Goal: Task Accomplishment & Management: Manage account settings

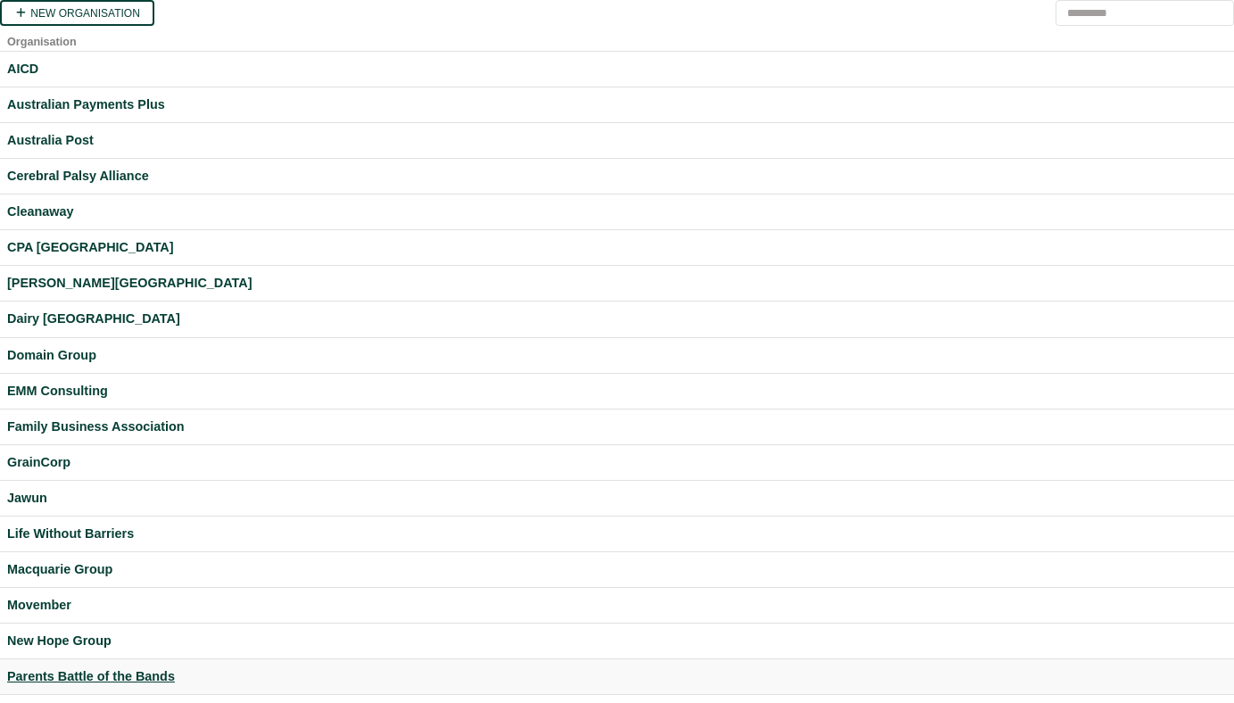
click at [121, 673] on div "Parents Battle of the Bands" at bounding box center [617, 677] width 1220 height 21
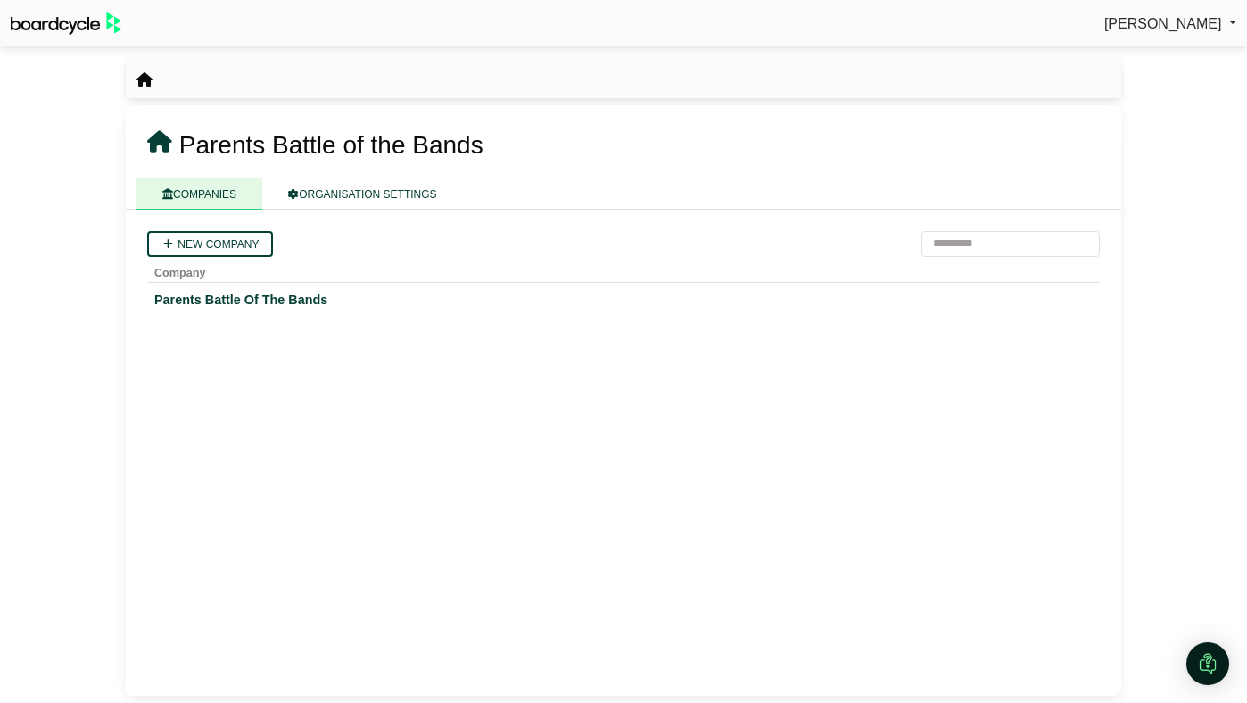
click at [1154, 27] on span "Perryn Fowler" at bounding box center [1164, 23] width 118 height 15
click at [1148, 57] on link "Sign Out" at bounding box center [1165, 54] width 143 height 34
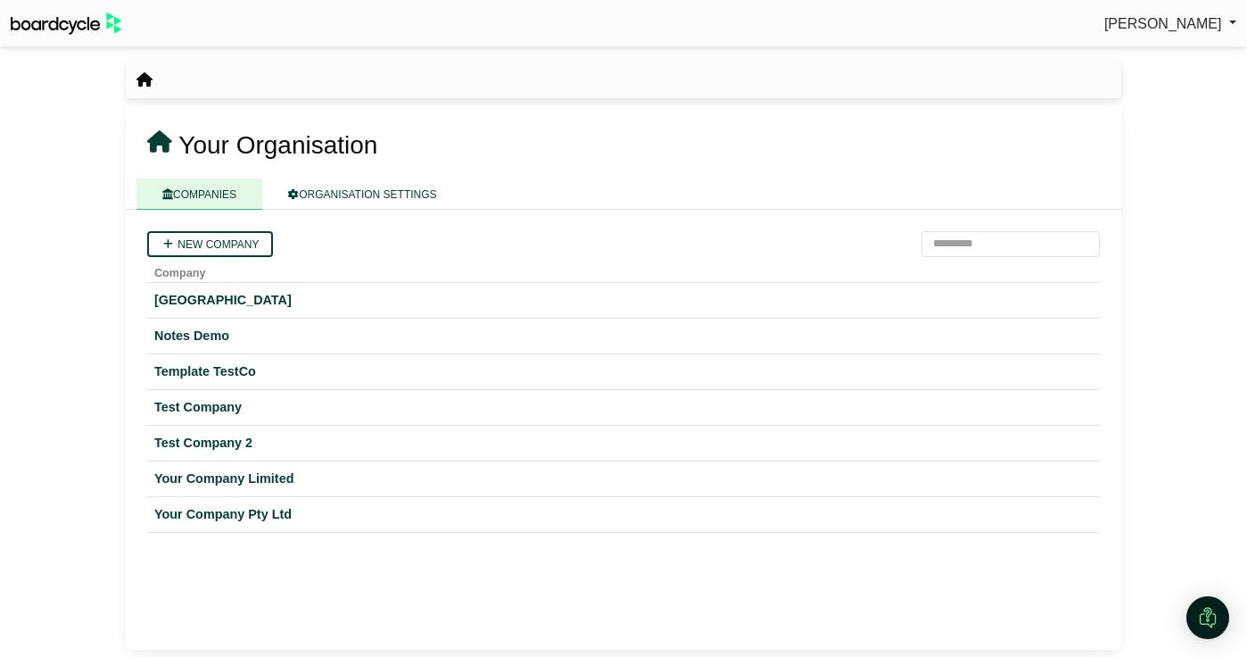
click at [1209, 29] on span "[PERSON_NAME]" at bounding box center [1164, 23] width 118 height 15
click at [1192, 54] on link "Sign Out" at bounding box center [1165, 54] width 143 height 34
click at [219, 477] on div "Your Company Limited" at bounding box center [623, 478] width 939 height 21
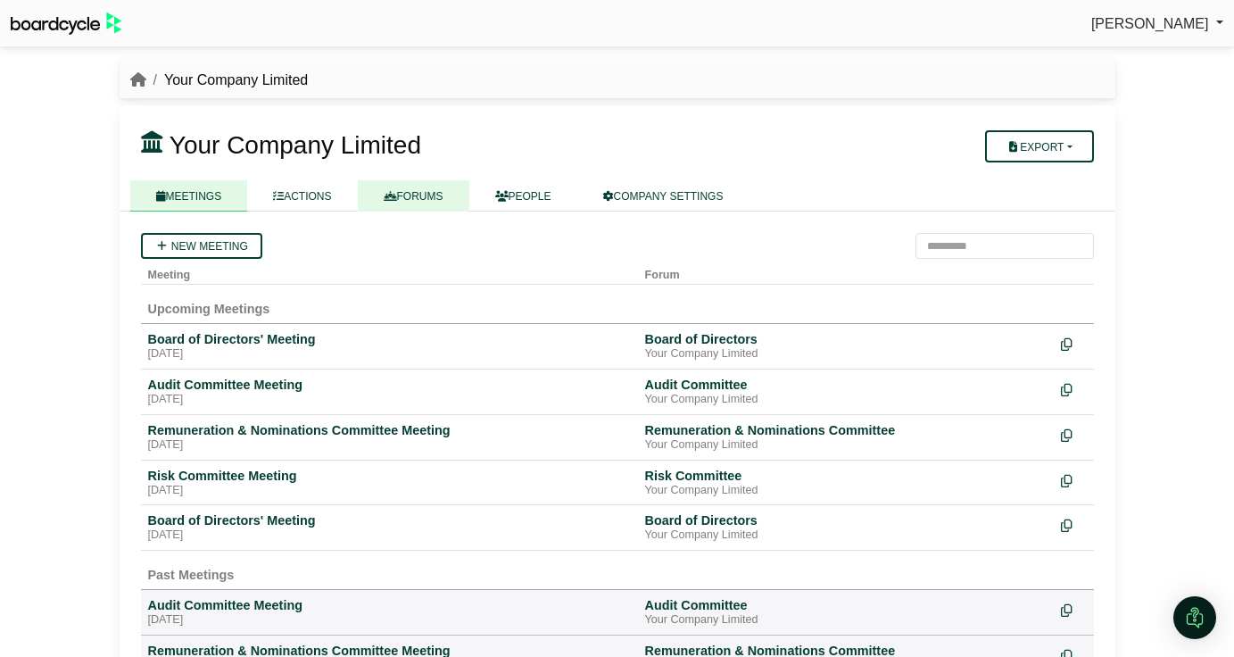
click at [432, 202] on link "FORUMS" at bounding box center [414, 195] width 112 height 31
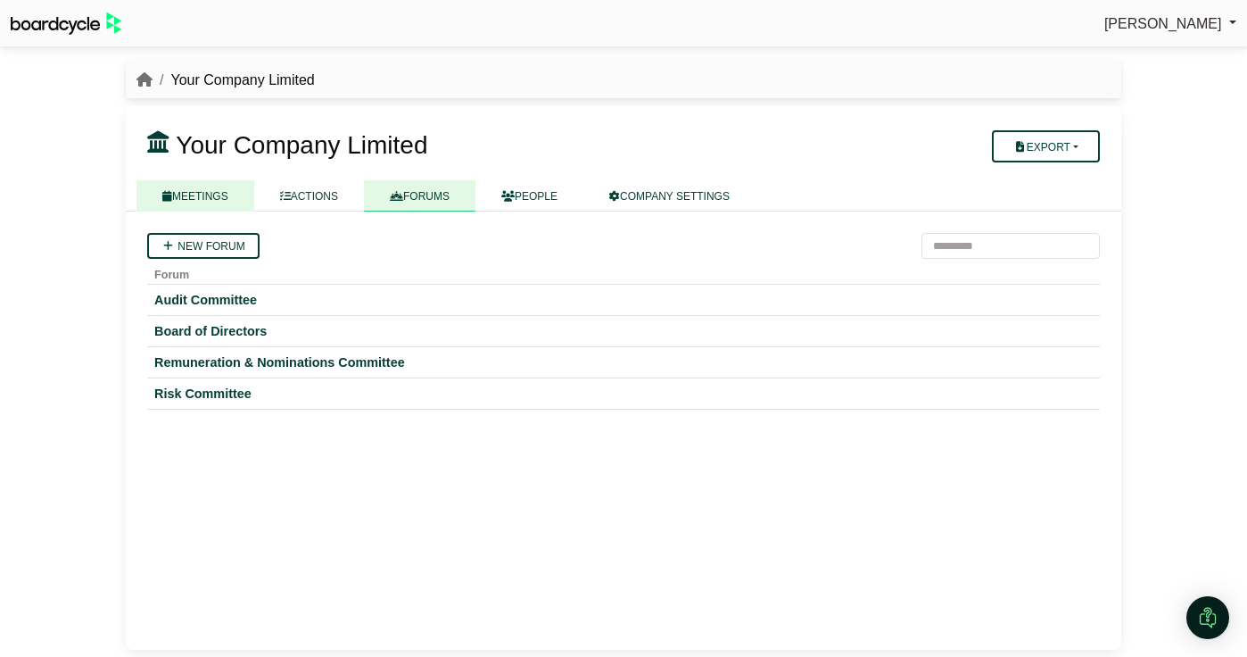
click at [197, 200] on link "MEETINGS" at bounding box center [196, 195] width 118 height 31
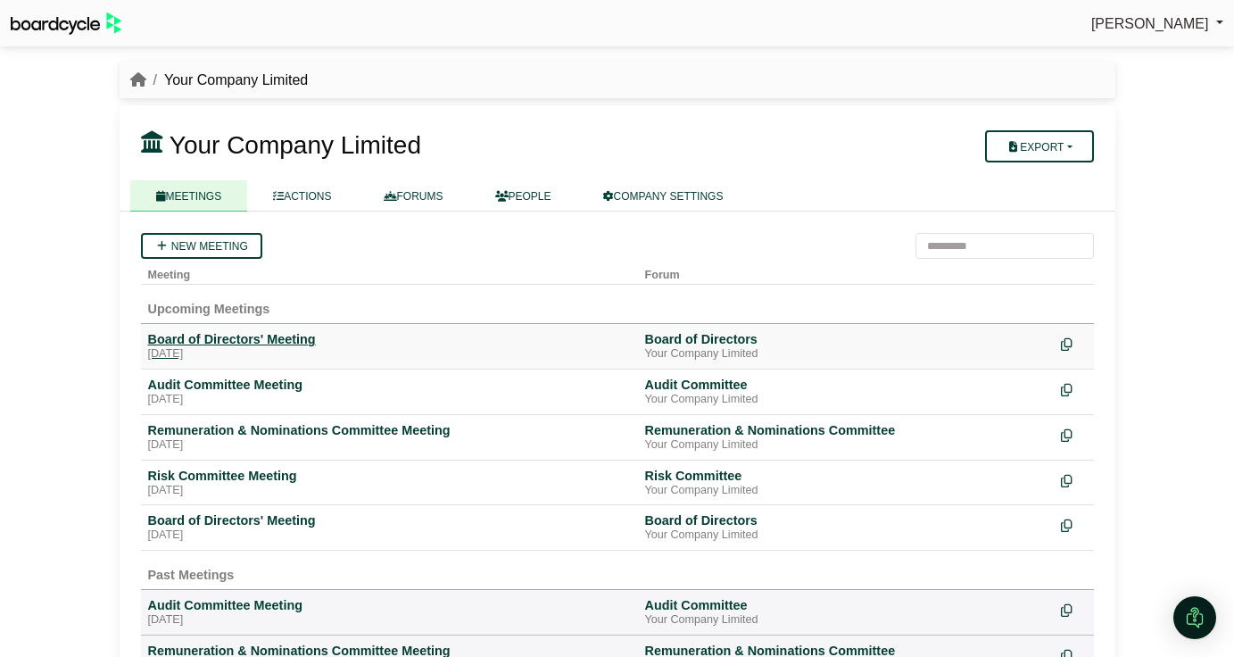
click at [194, 350] on div "Friday, 26 September 2025" at bounding box center [389, 354] width 483 height 14
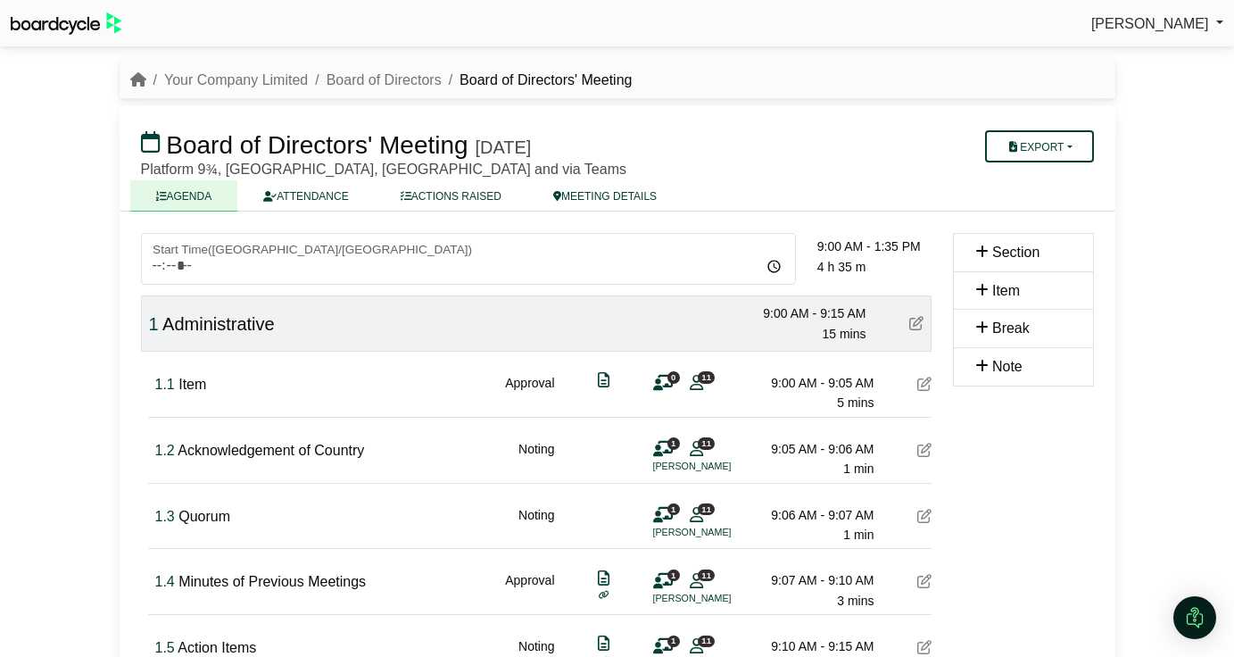
click at [925, 389] on icon at bounding box center [924, 384] width 14 height 14
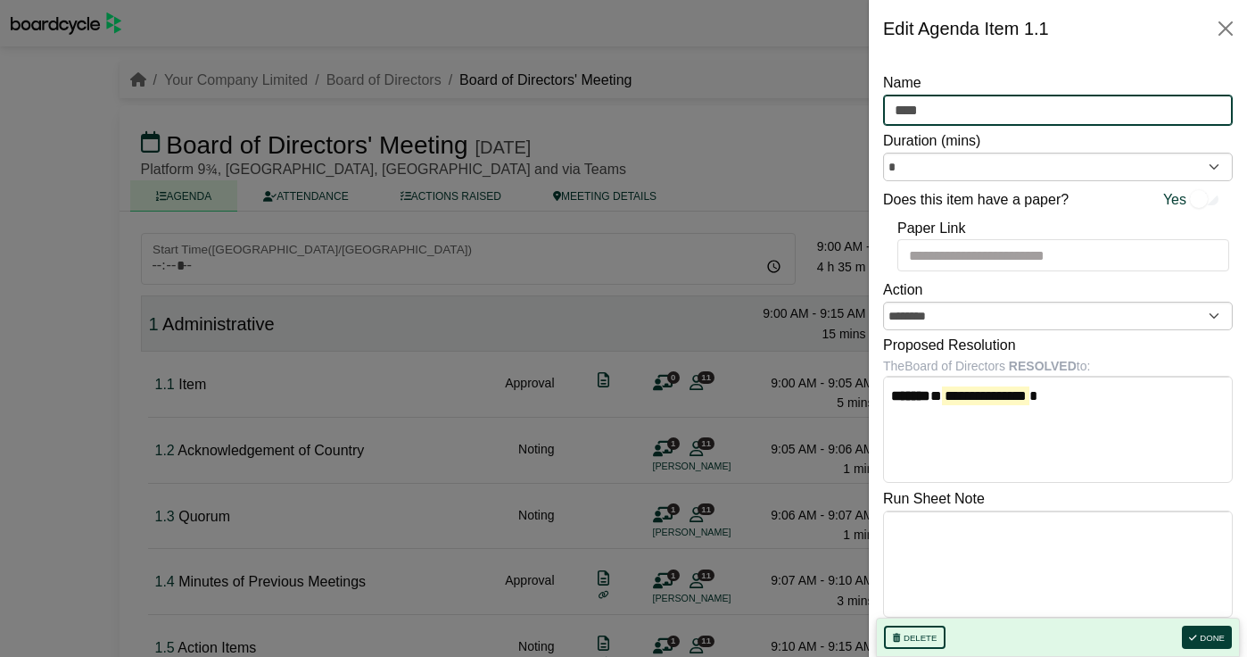
click at [957, 97] on input "****" at bounding box center [1058, 111] width 350 height 32
click at [957, 103] on input "****" at bounding box center [1058, 111] width 350 height 32
type input "*"
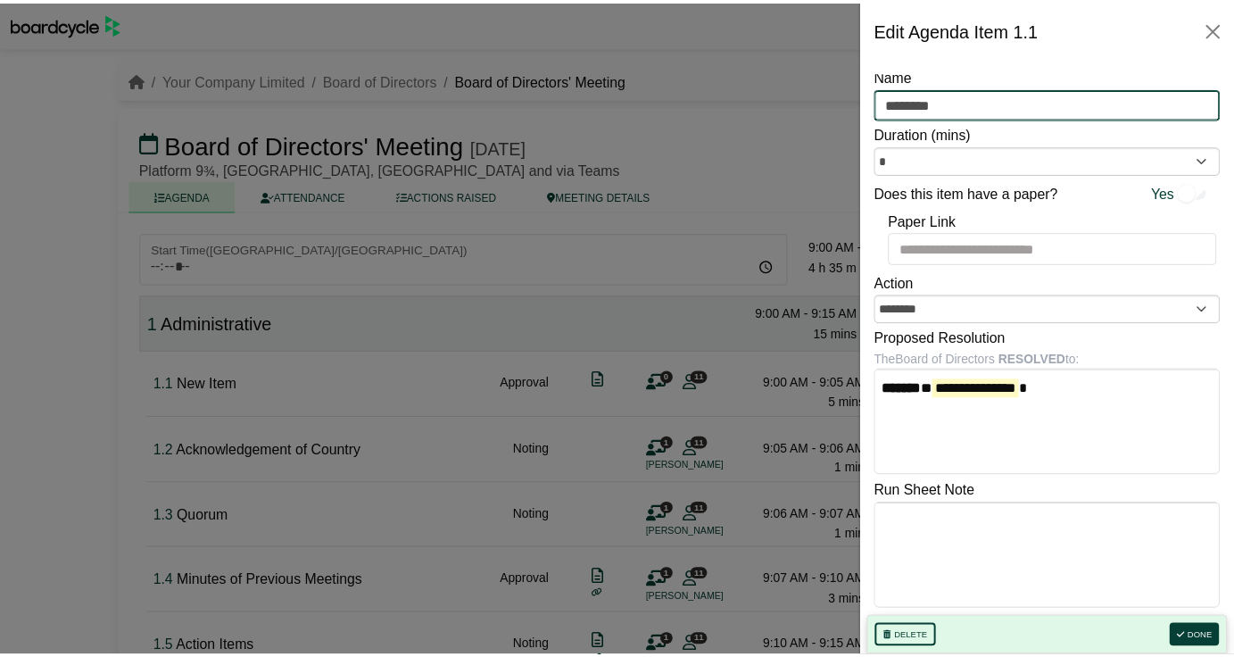
scroll to position [7, 0]
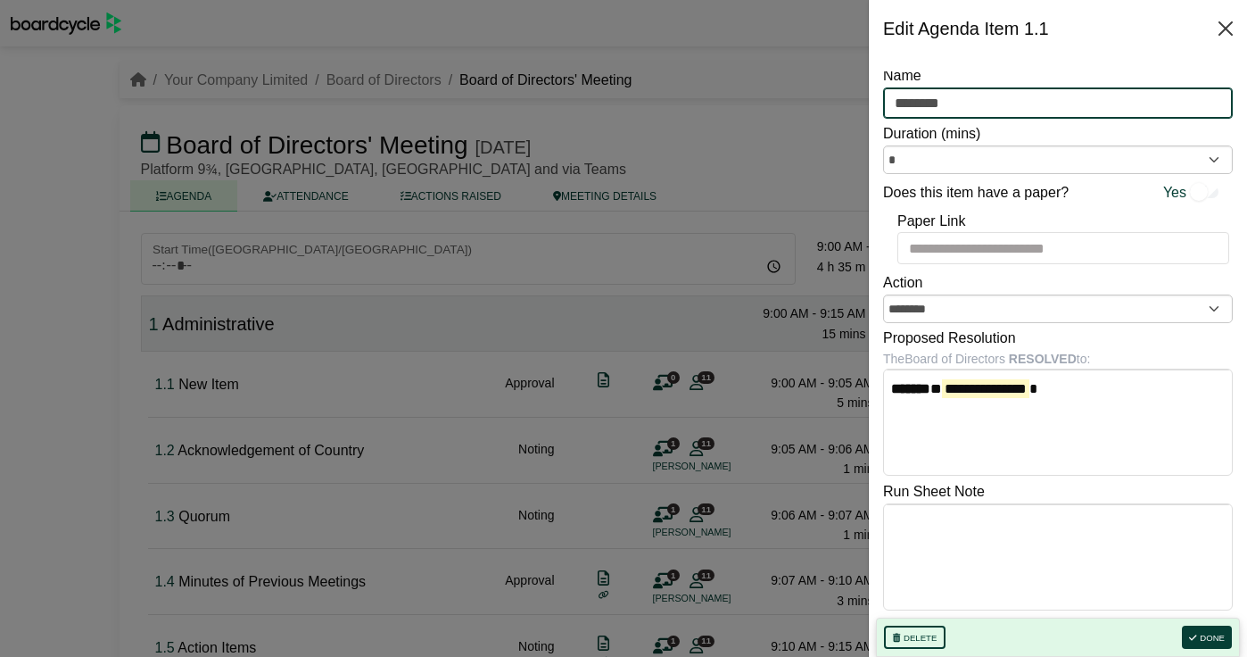
type input "********"
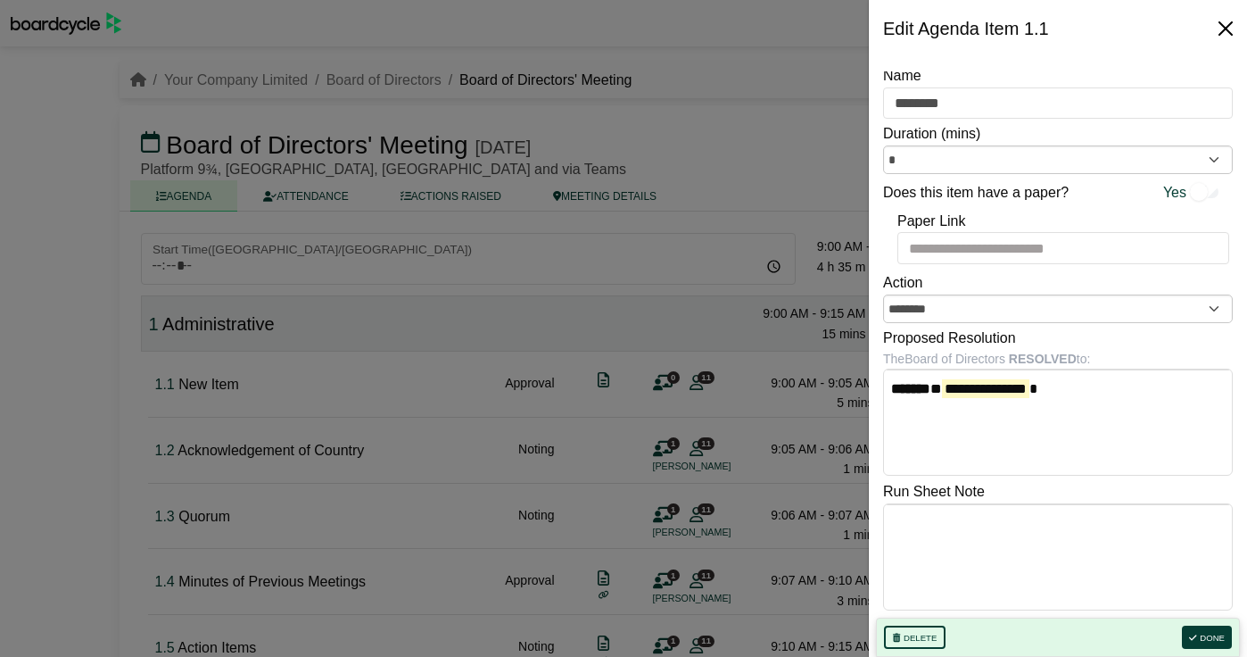
click at [1229, 21] on button "Close" at bounding box center [1226, 28] width 29 height 29
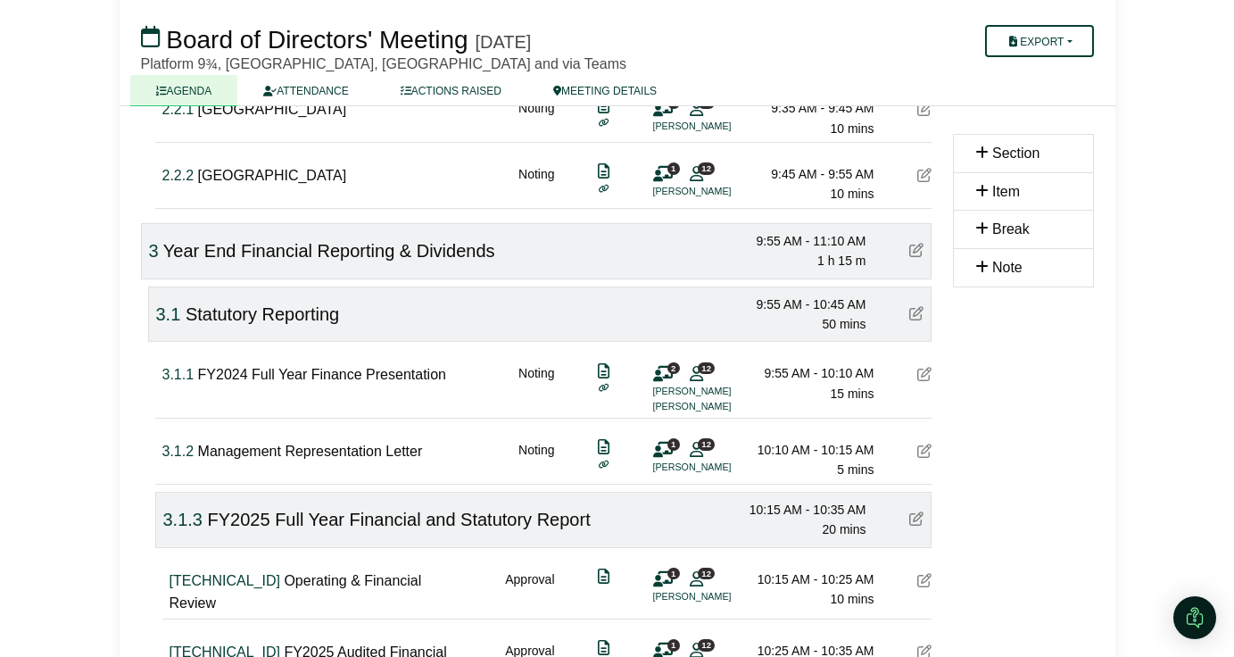
scroll to position [0, 0]
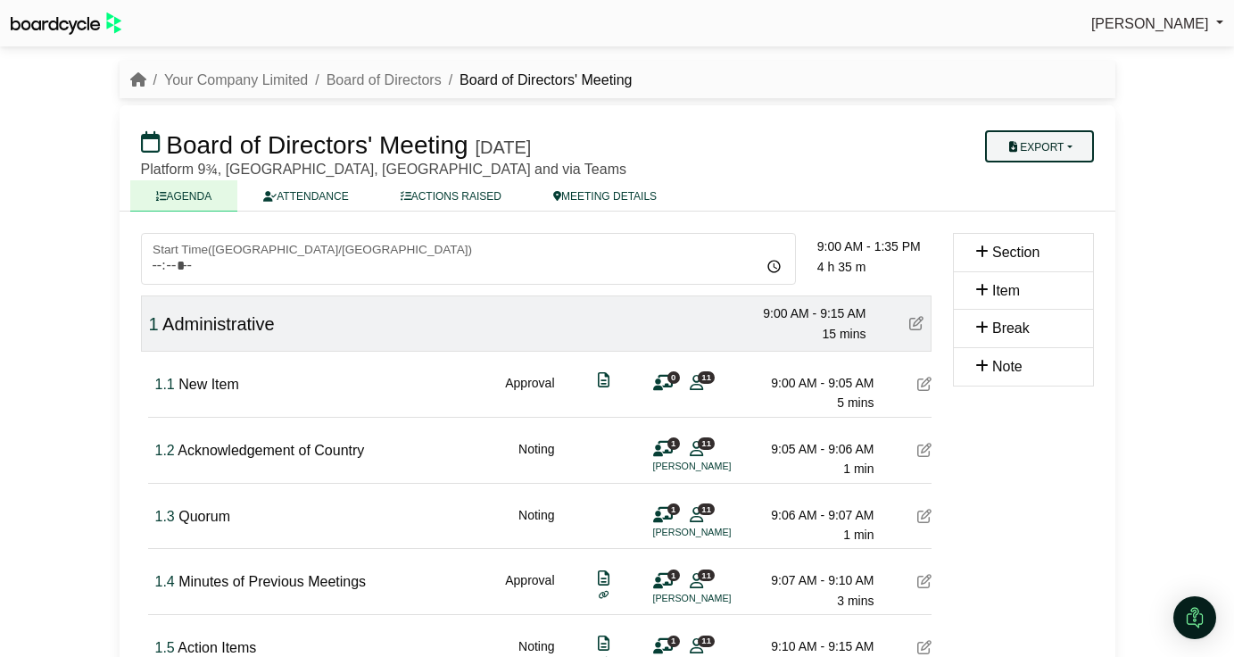
click at [1060, 158] on button "Export" at bounding box center [1039, 146] width 108 height 32
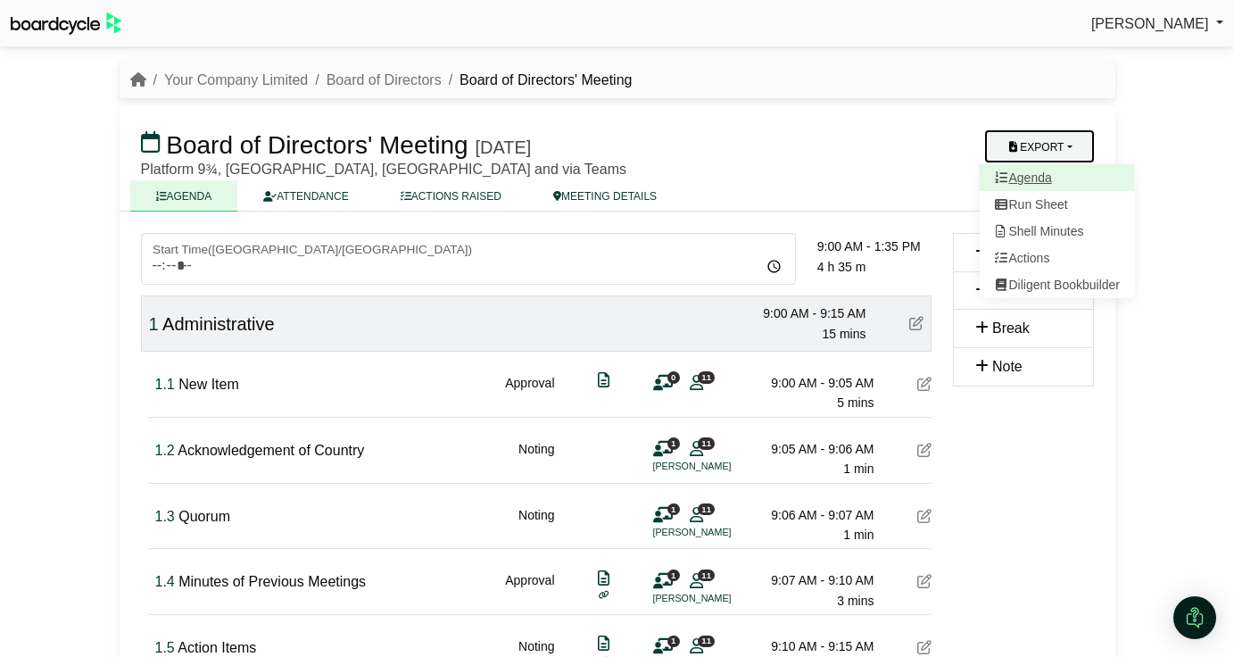
click at [1020, 185] on link "Agenda" at bounding box center [1056, 177] width 155 height 27
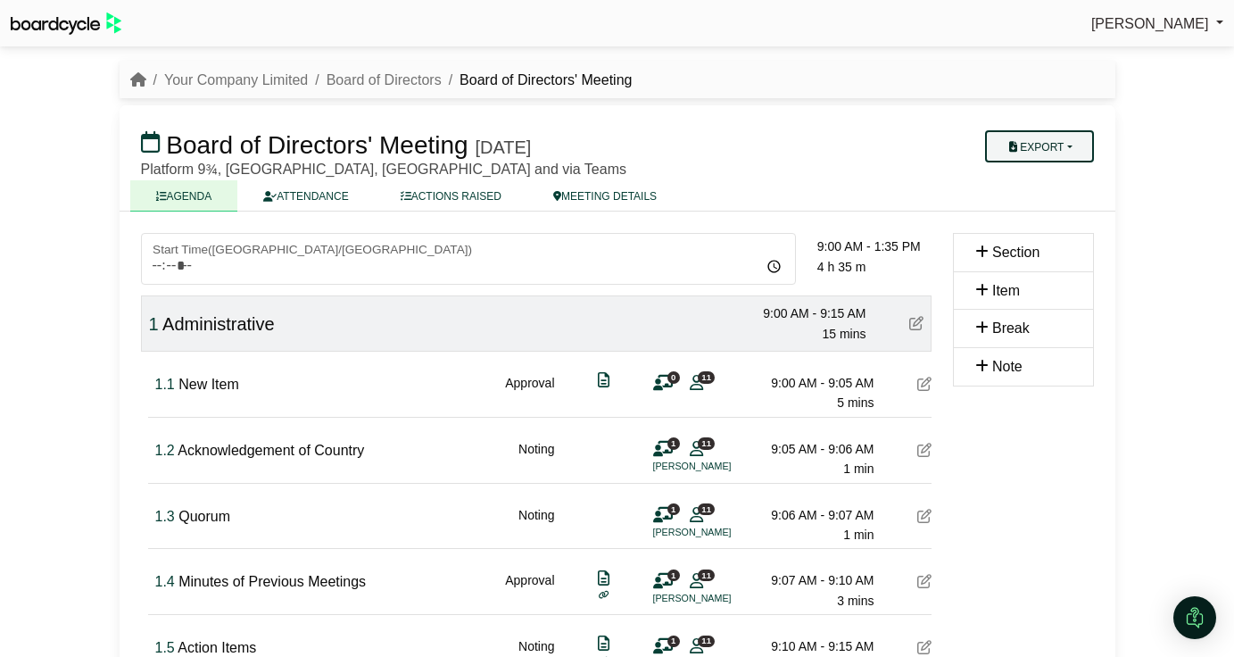
click at [1014, 155] on button "Export" at bounding box center [1039, 146] width 108 height 32
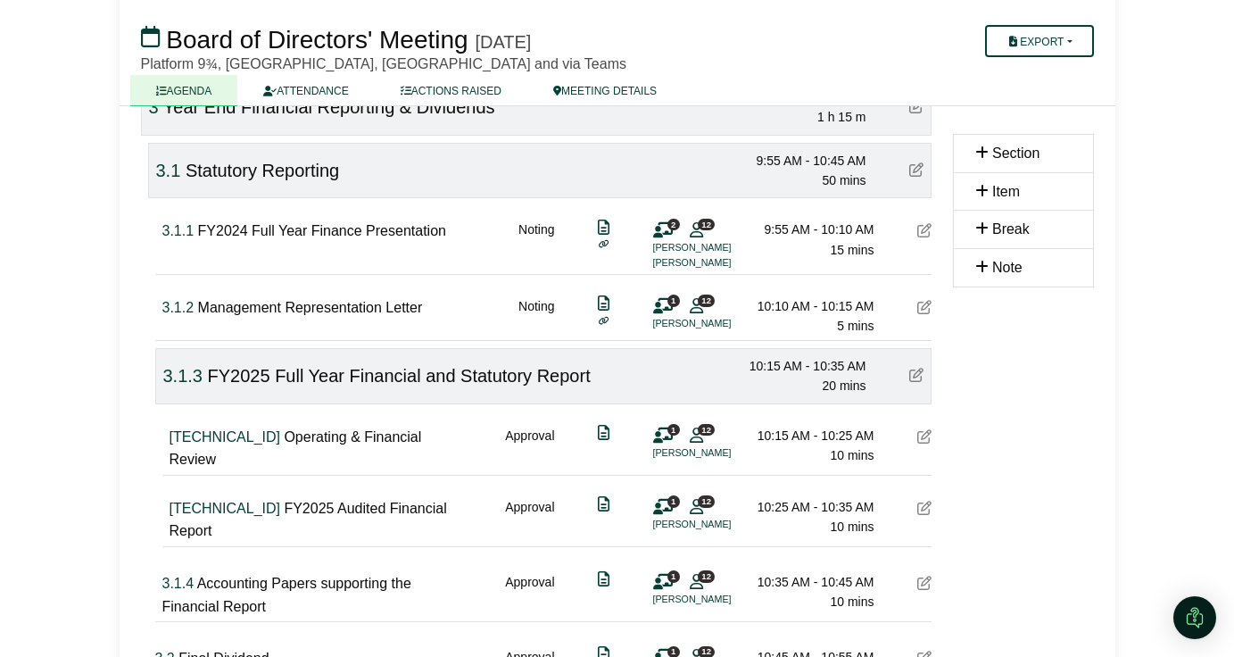
scroll to position [942, 0]
click at [922, 233] on icon at bounding box center [924, 231] width 14 height 14
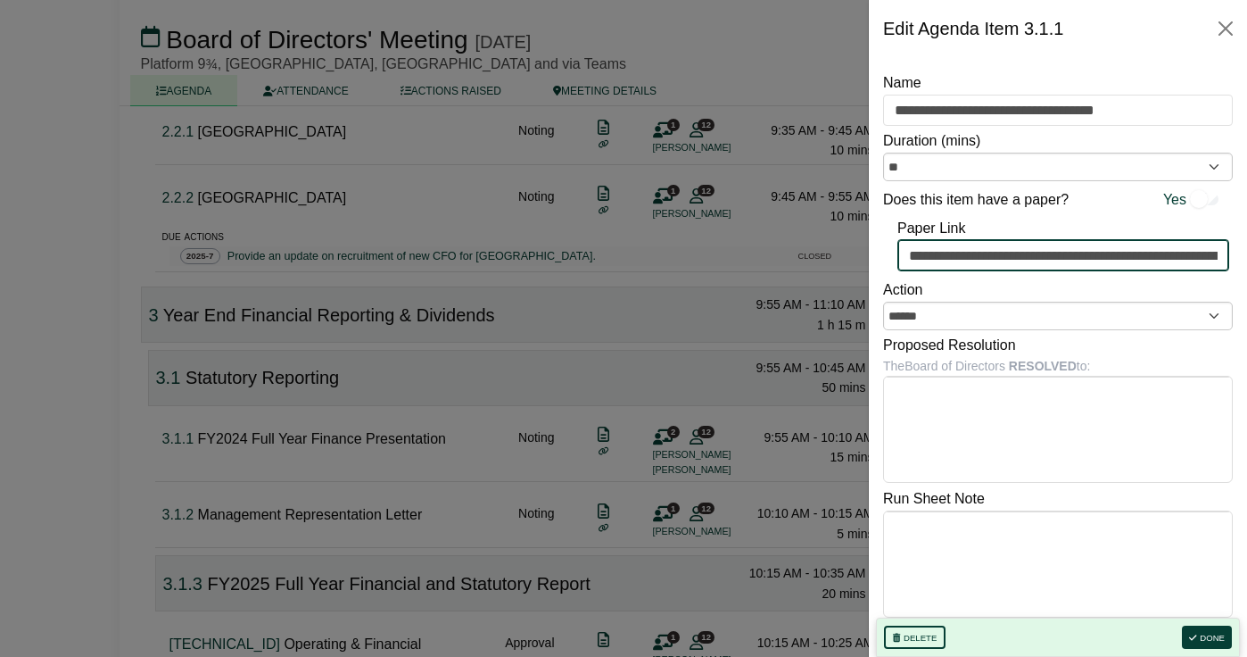
click at [1042, 253] on input "**********" at bounding box center [1064, 255] width 332 height 32
click at [1024, 255] on input "**********" at bounding box center [1064, 255] width 332 height 32
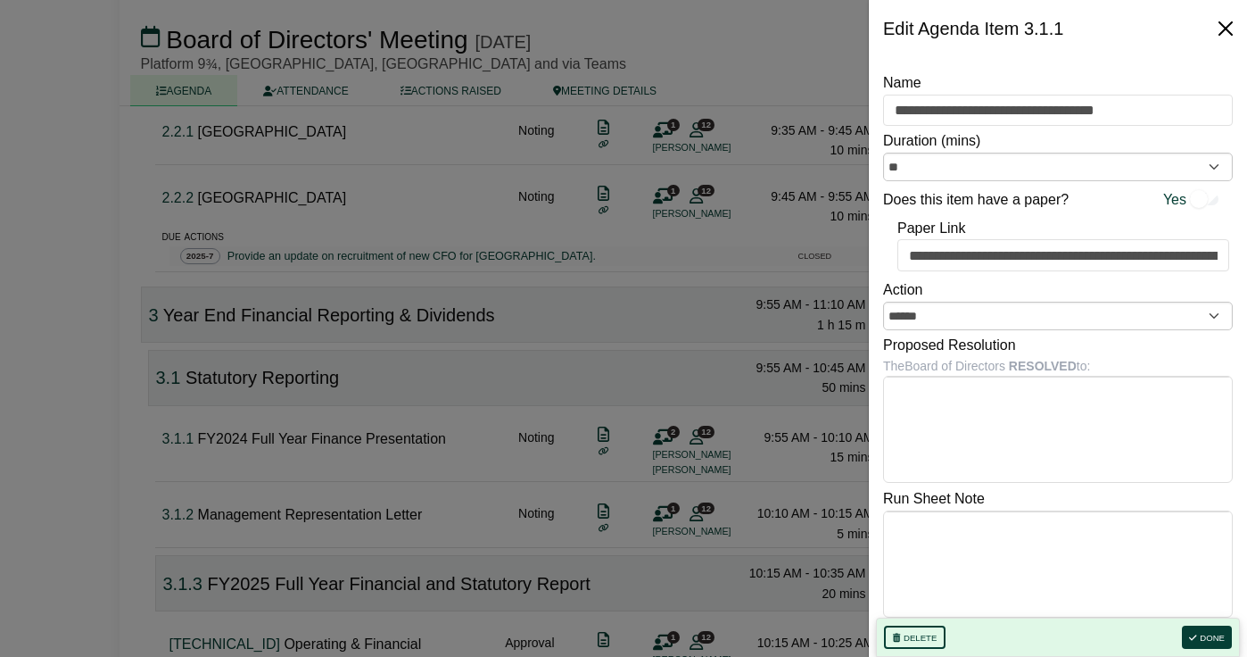
drag, startPoint x: 1230, startPoint y: 32, endPoint x: 1216, endPoint y: 46, distance: 20.2
click at [1230, 32] on button "Close" at bounding box center [1226, 28] width 29 height 29
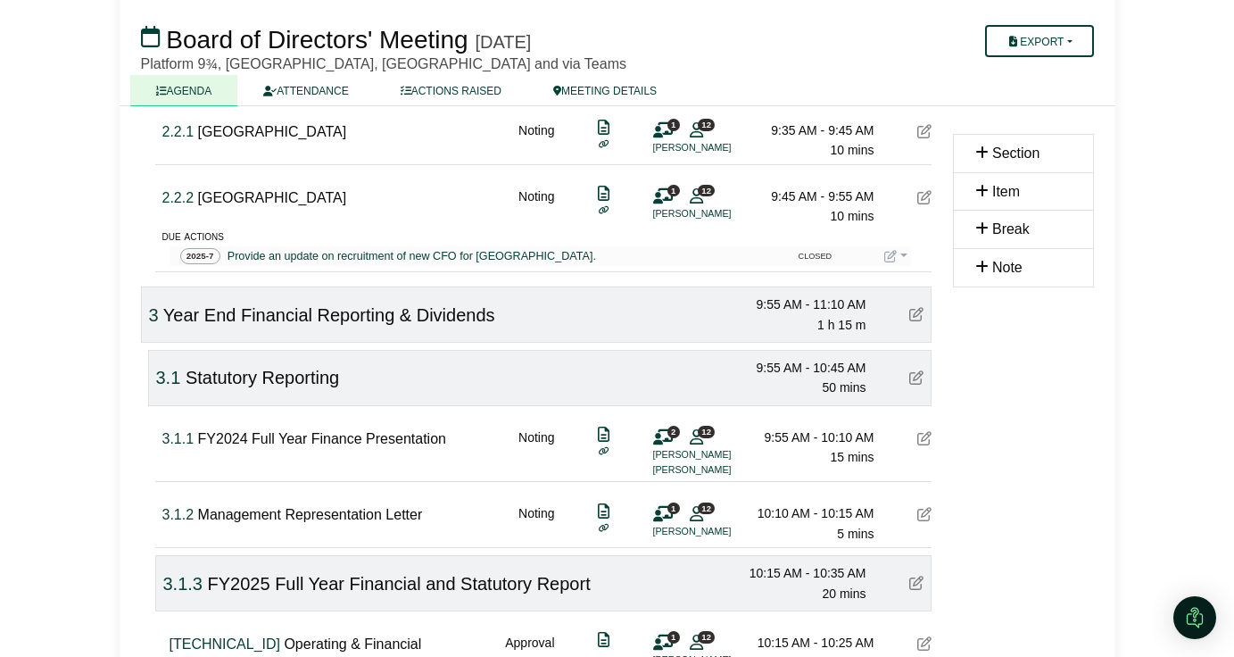
click at [602, 212] on icon at bounding box center [604, 210] width 11 height 9
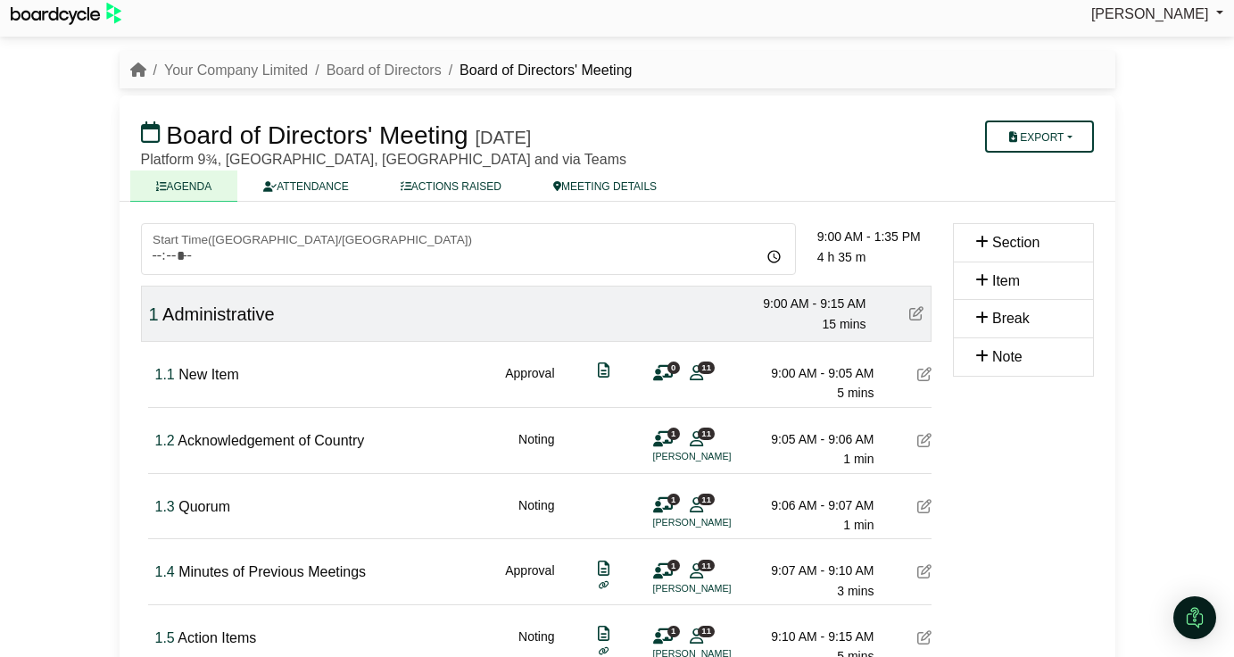
scroll to position [0, 0]
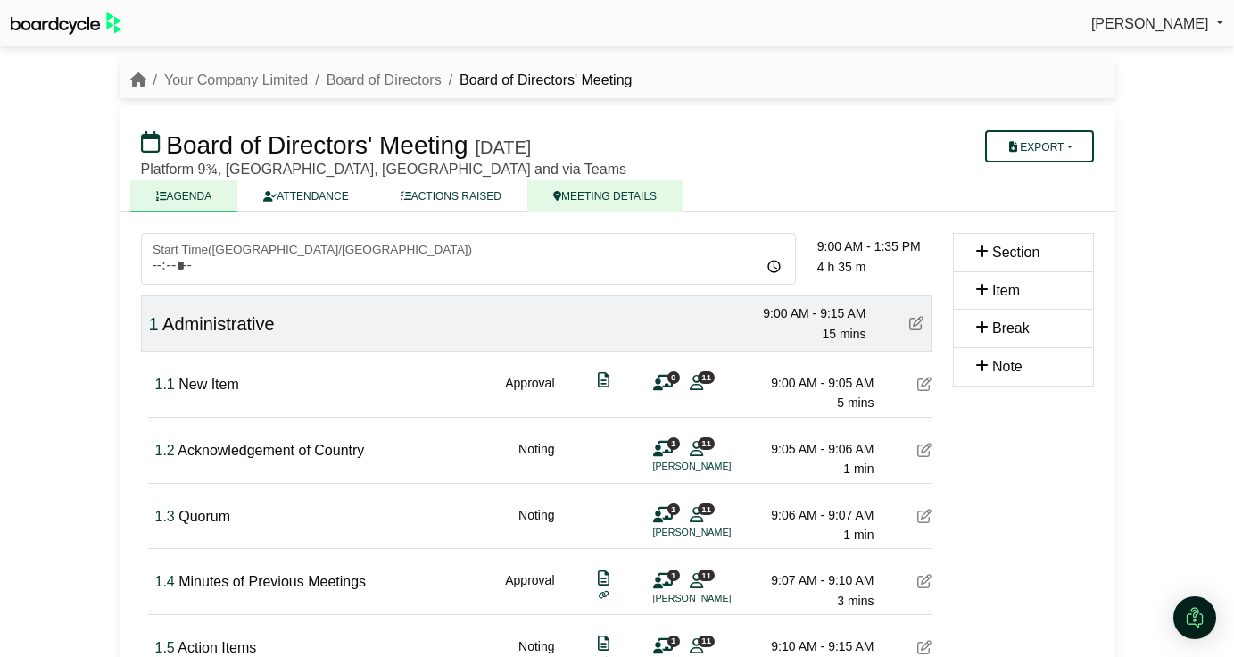
click at [605, 198] on link "MEETING DETAILS" at bounding box center [604, 195] width 155 height 31
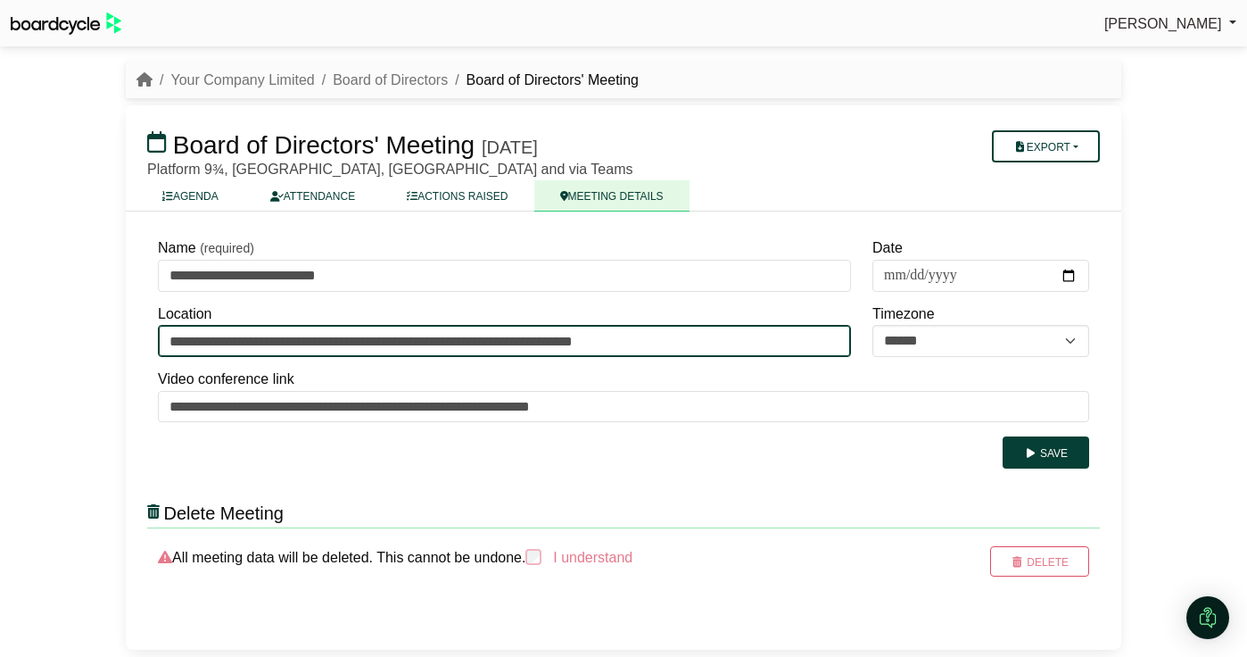
click at [692, 343] on input "**********" at bounding box center [504, 341] width 693 height 32
drag, startPoint x: 708, startPoint y: 338, endPoint x: 155, endPoint y: 344, distance: 553.2
click at [155, 344] on div "**********" at bounding box center [504, 328] width 715 height 58
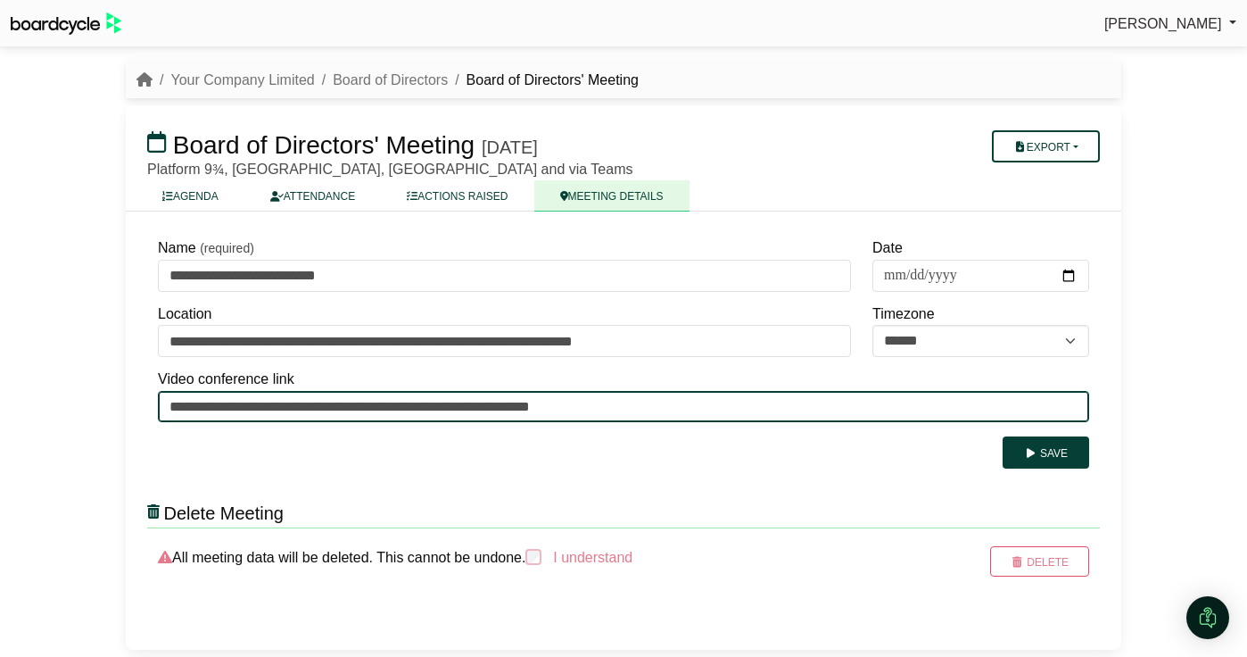
drag, startPoint x: 672, startPoint y: 404, endPoint x: 176, endPoint y: 412, distance: 496.2
click at [176, 412] on input "**********" at bounding box center [624, 407] width 932 height 32
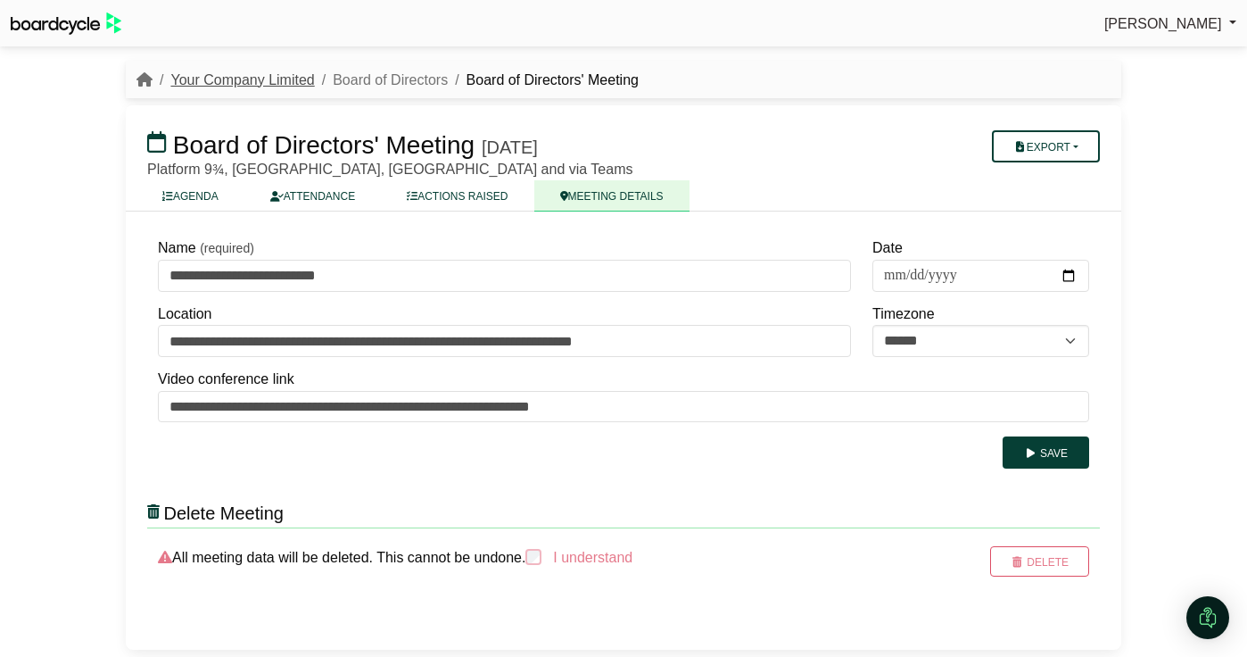
click at [250, 79] on link "Your Company Limited" at bounding box center [242, 79] width 144 height 15
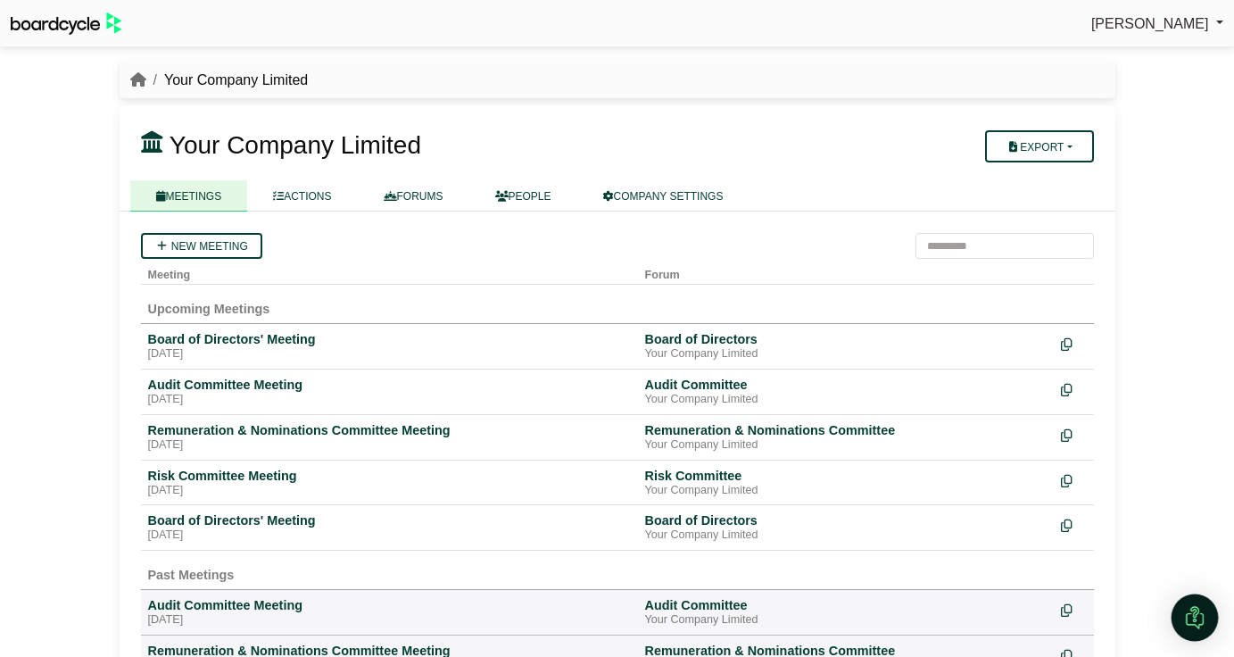
click at [1195, 620] on img "Open Intercom Messenger" at bounding box center [1194, 617] width 23 height 23
click at [1188, 610] on icon "Open Intercom Messenger" at bounding box center [1192, 614] width 29 height 29
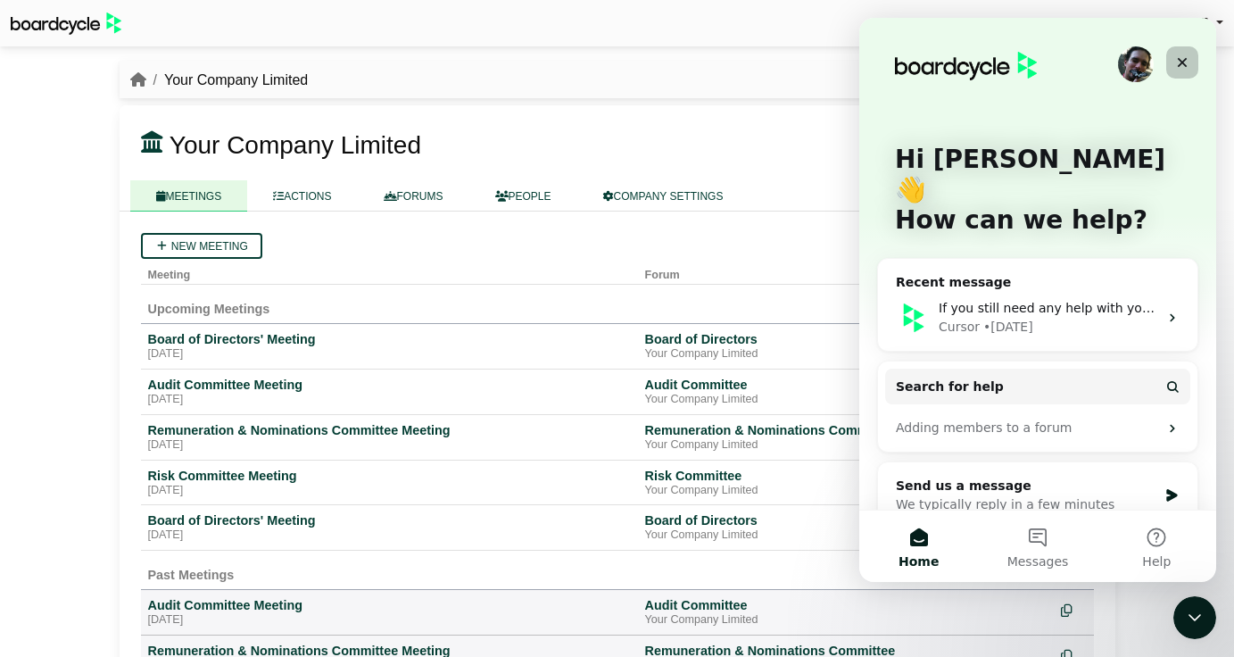
click at [1181, 65] on icon "Close" at bounding box center [1182, 62] width 14 height 14
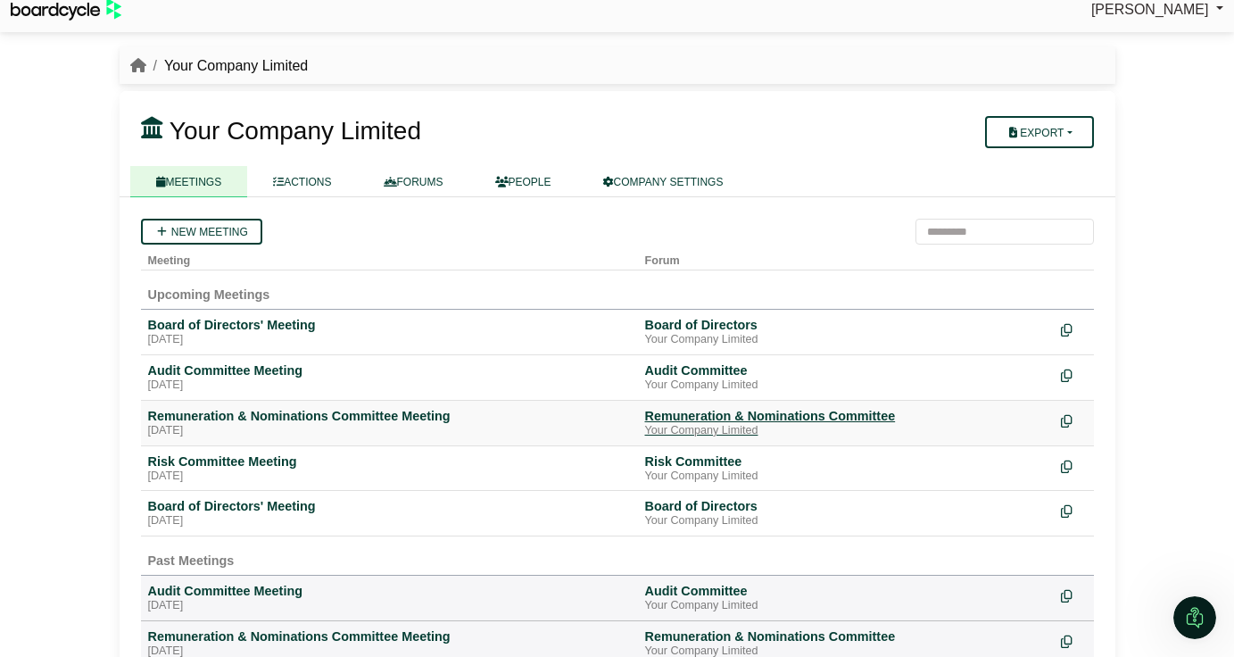
scroll to position [36, 0]
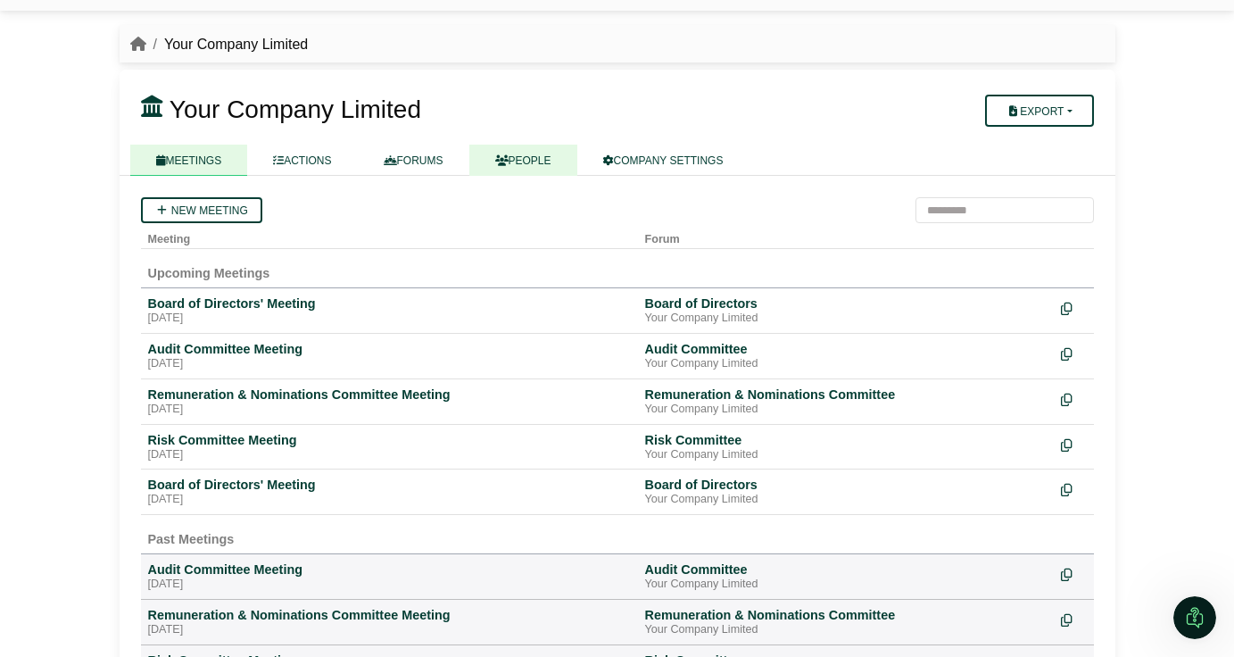
click at [536, 159] on link "PEOPLE" at bounding box center [523, 160] width 108 height 31
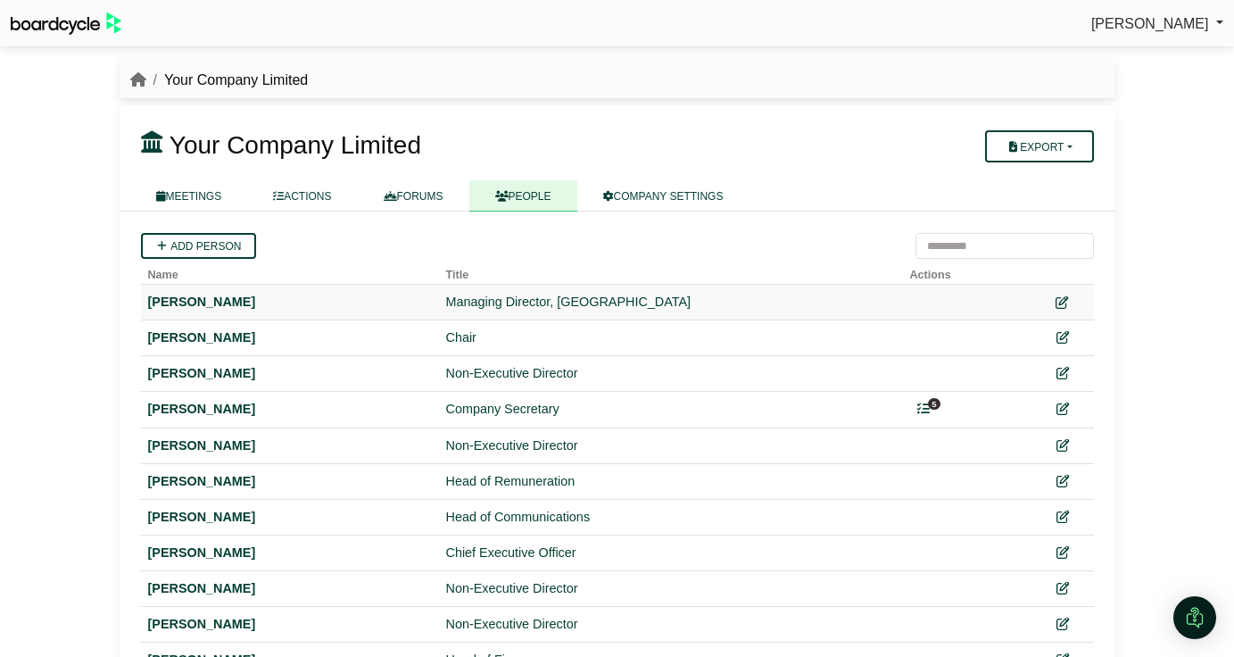
click at [1062, 306] on icon at bounding box center [1062, 302] width 12 height 12
click at [657, 196] on link "COMPANY SETTINGS" at bounding box center [663, 195] width 172 height 31
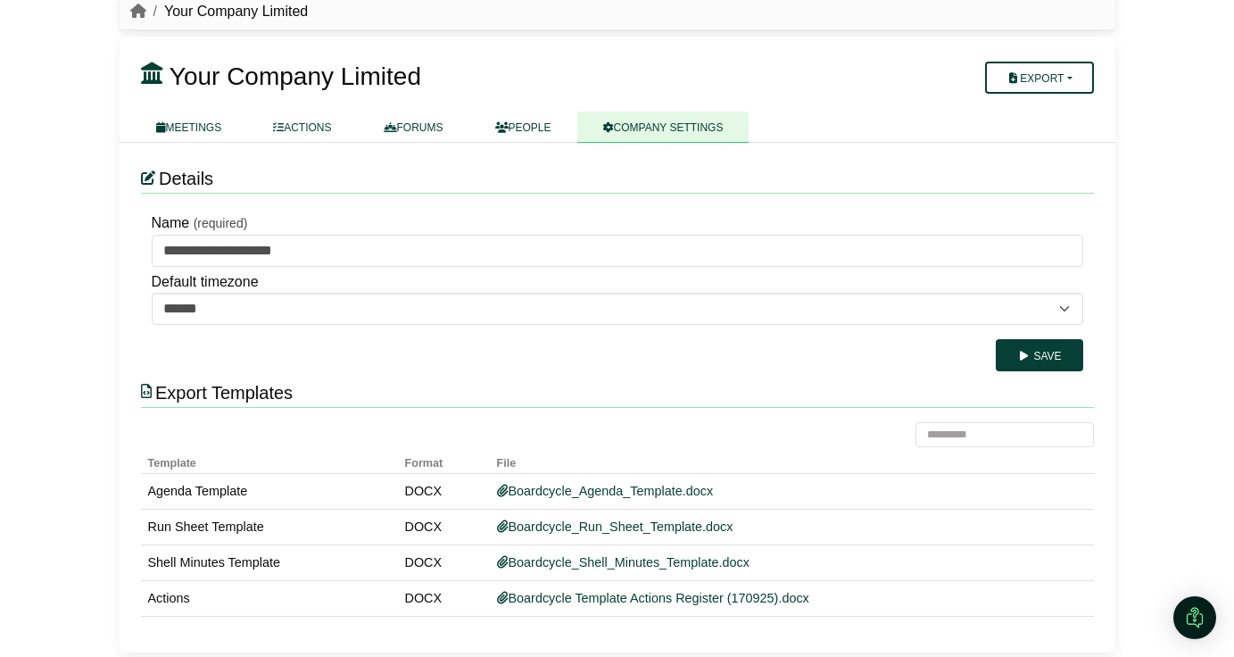
scroll to position [71, 0]
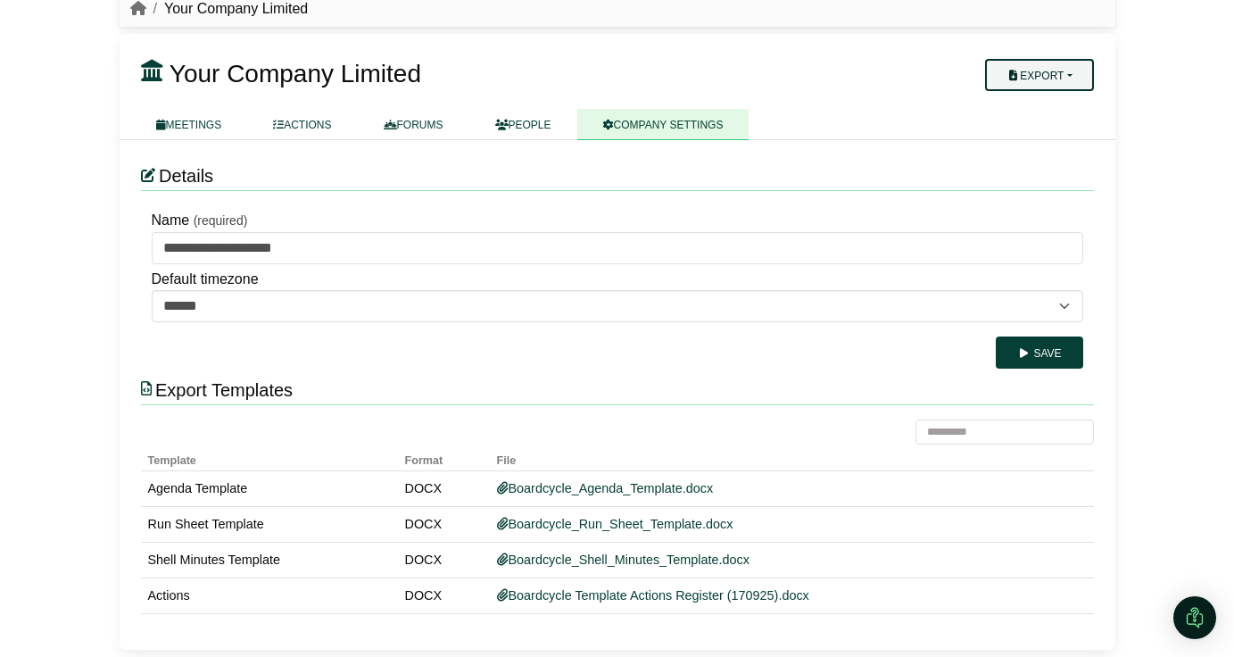
click at [1025, 87] on button "Export" at bounding box center [1039, 75] width 108 height 32
click at [907, 95] on div at bounding box center [538, 98] width 794 height 14
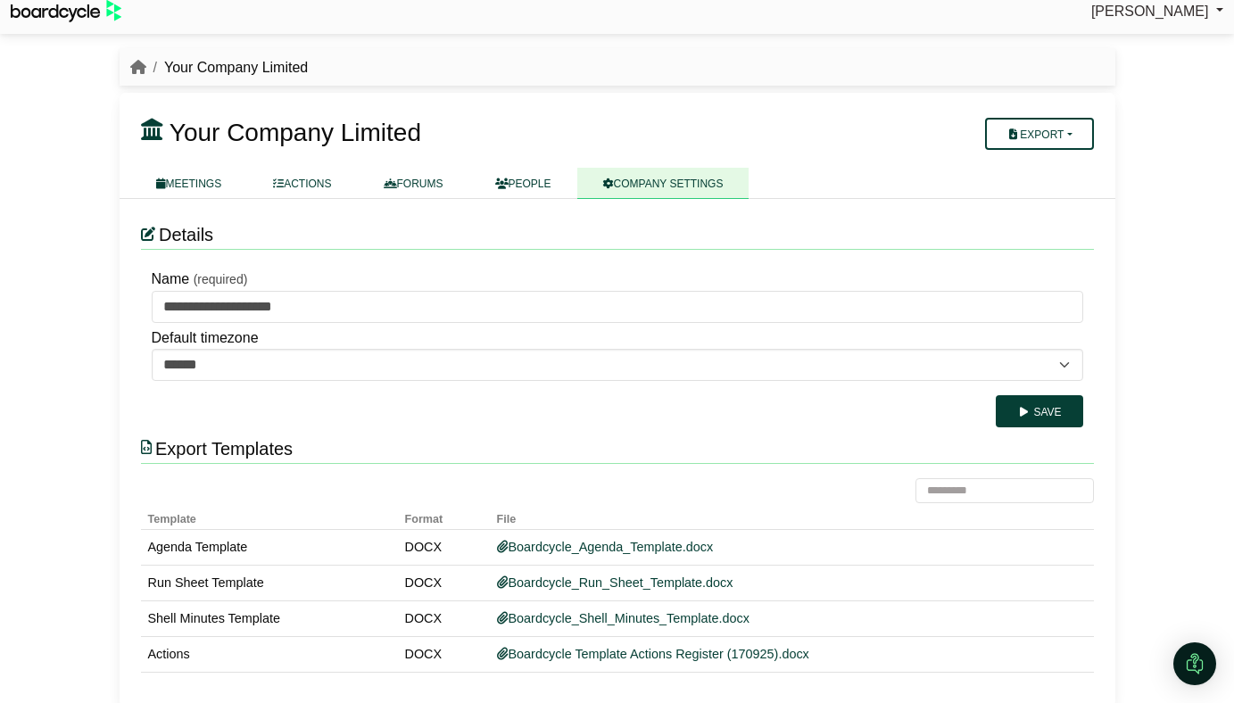
scroll to position [0, 0]
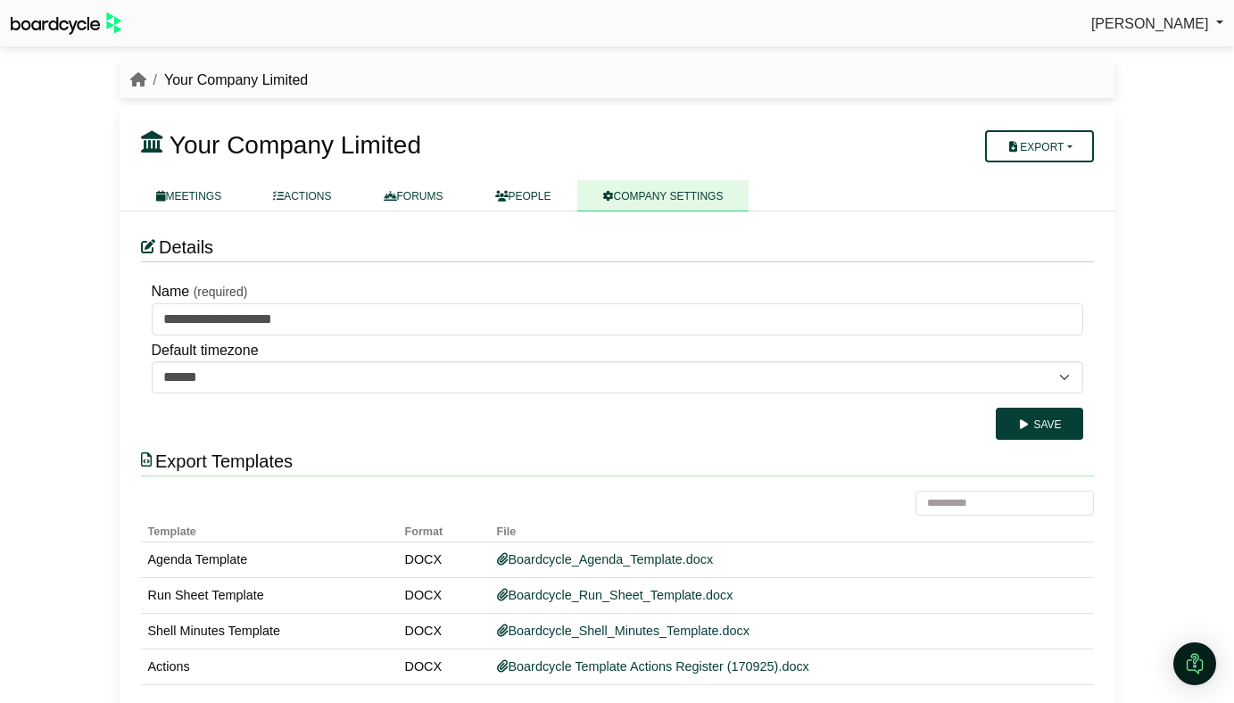
click at [87, 26] on img at bounding box center [66, 23] width 111 height 22
click at [1159, 20] on span "[PERSON_NAME]" at bounding box center [1150, 23] width 118 height 15
click at [1155, 54] on link "Sign Out" at bounding box center [1152, 54] width 143 height 34
